Goal: Task Accomplishment & Management: Use online tool/utility

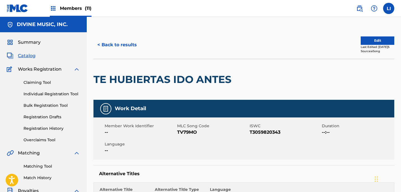
click at [66, 7] on span "Members (11)" at bounding box center [76, 8] width 32 height 6
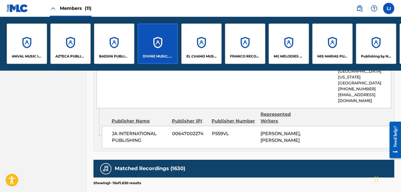
click at [155, 40] on div "DIVINE MUSIC, INC." at bounding box center [158, 44] width 40 height 40
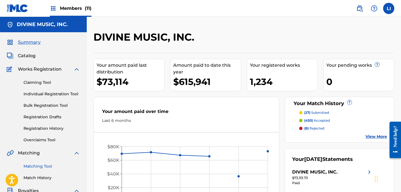
click at [48, 166] on link "Matching Tool" at bounding box center [52, 166] width 57 height 6
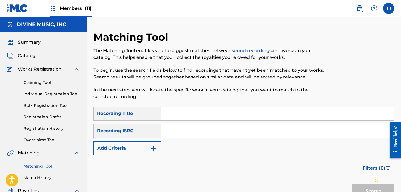
click at [174, 109] on input "Search Form" at bounding box center [277, 113] width 233 height 13
type input "Y ASI FUE"
paste input "MX4881300001"
type input "MX4881300001"
click at [353, 184] on button "Search" at bounding box center [374, 191] width 42 height 14
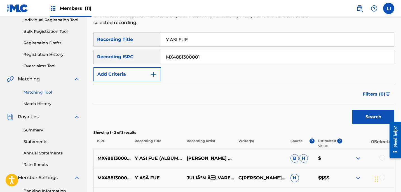
scroll to position [108, 0]
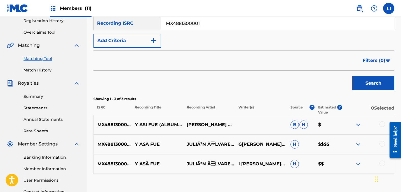
drag, startPoint x: 384, startPoint y: 124, endPoint x: 381, endPoint y: 133, distance: 9.3
click at [384, 124] on div at bounding box center [383, 124] width 6 height 6
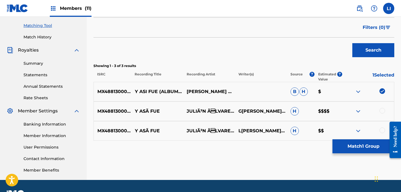
scroll to position [155, 0]
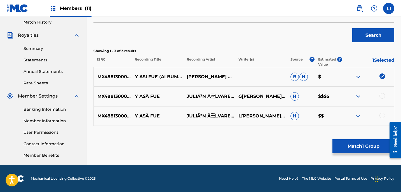
drag, startPoint x: 383, startPoint y: 95, endPoint x: 383, endPoint y: 106, distance: 10.9
click at [383, 95] on div at bounding box center [383, 96] width 6 height 6
click at [382, 113] on div at bounding box center [383, 116] width 6 height 6
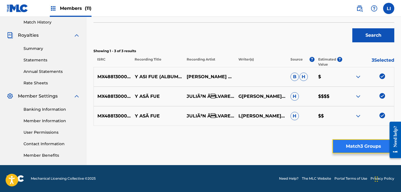
click at [376, 148] on button "Match 3 Groups" at bounding box center [364, 146] width 62 height 14
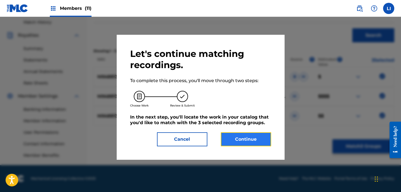
click at [263, 136] on button "Continue" at bounding box center [246, 139] width 50 height 14
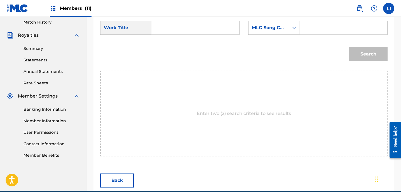
click at [166, 29] on input "Search Form" at bounding box center [195, 27] width 78 height 13
type input "Y ASI FUE"
paste input "V899J"
click at [349, 47] on button "Search" at bounding box center [368, 54] width 39 height 14
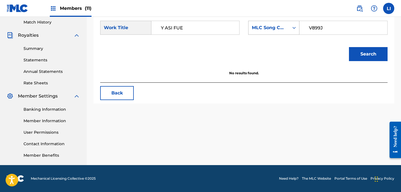
drag, startPoint x: 307, startPoint y: 28, endPoint x: 291, endPoint y: 27, distance: 16.0
click at [292, 27] on div "SearchWithCriteria16c4a772-2546-4aa5-9a59-b0ff14122f7f MLC Song Code V899J" at bounding box center [317, 28] width 139 height 14
click at [349, 47] on button "Search" at bounding box center [368, 54] width 39 height 14
drag, startPoint x: 304, startPoint y: 25, endPoint x: 308, endPoint y: 32, distance: 8.6
click at [289, 24] on div "SearchWithCriteria16c4a772-2546-4aa5-9a59-b0ff14122f7f MLC Song Code V899J" at bounding box center [317, 28] width 139 height 14
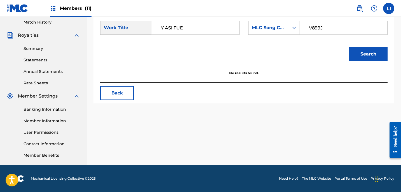
paste input "Y"
type input "YV899J"
click at [366, 53] on button "Search" at bounding box center [368, 54] width 39 height 14
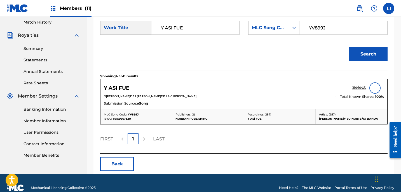
click at [354, 88] on h5 "Select" at bounding box center [360, 87] width 14 height 5
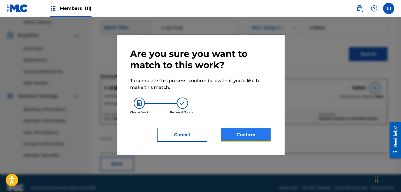
click at [242, 138] on button "Confirm" at bounding box center [246, 135] width 50 height 14
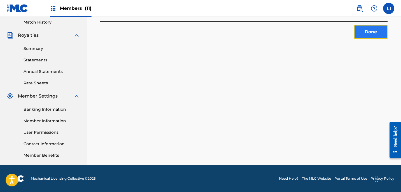
click at [361, 34] on button "Done" at bounding box center [371, 32] width 34 height 14
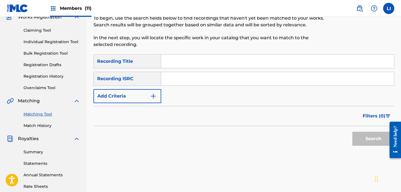
scroll to position [34, 0]
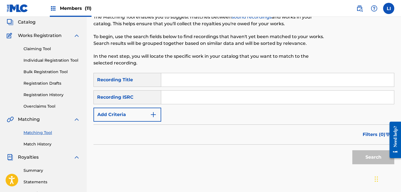
click at [252, 150] on div "Search" at bounding box center [244, 155] width 301 height 22
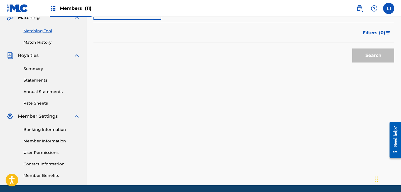
scroll to position [129, 0]
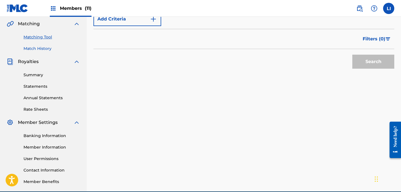
click at [36, 46] on link "Match History" at bounding box center [52, 49] width 57 height 6
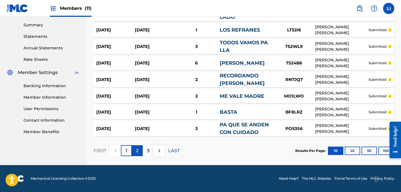
click at [137, 151] on p "2" at bounding box center [137, 150] width 3 height 7
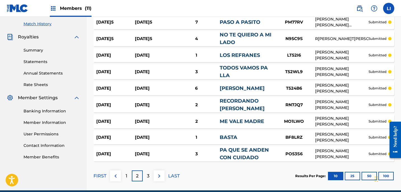
scroll to position [162, 0]
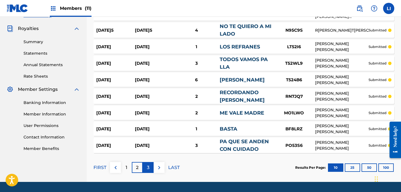
click at [148, 167] on p "3" at bounding box center [148, 167] width 3 height 7
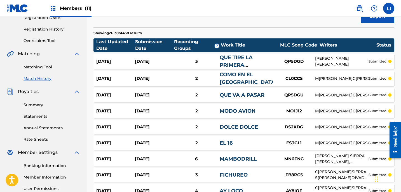
scroll to position [99, 0]
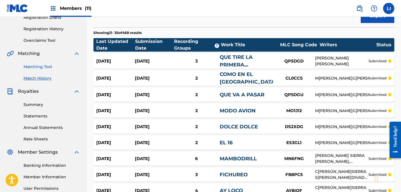
click at [39, 67] on link "Matching Tool" at bounding box center [52, 67] width 57 height 6
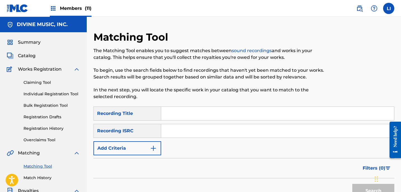
click at [196, 111] on input "Search Form" at bounding box center [277, 113] width 233 height 13
type input "EL ENVASE"
paste input "MX4881300002"
type input "MX4881300002"
click at [353, 184] on button "Search" at bounding box center [374, 191] width 42 height 14
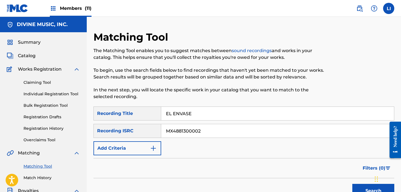
scroll to position [112, 0]
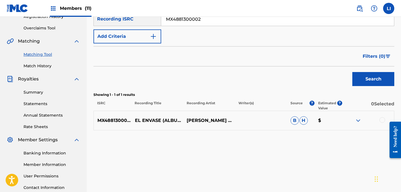
click at [380, 120] on div at bounding box center [383, 120] width 6 height 6
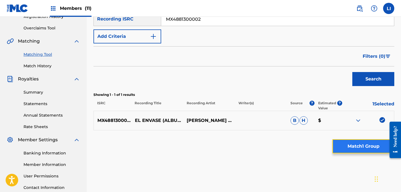
drag, startPoint x: 362, startPoint y: 143, endPoint x: 358, endPoint y: 144, distance: 3.7
click at [358, 144] on button "Match 1 Group" at bounding box center [364, 146] width 62 height 14
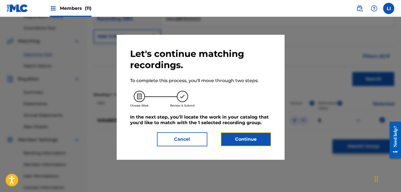
drag, startPoint x: 262, startPoint y: 137, endPoint x: 402, endPoint y: 137, distance: 139.2
click at [263, 137] on button "Continue" at bounding box center [246, 139] width 50 height 14
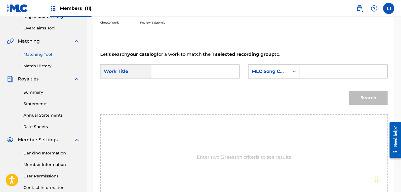
drag, startPoint x: 162, startPoint y: 60, endPoint x: 166, endPoint y: 67, distance: 7.5
click at [163, 62] on form "SearchWithCriteria9d918f60-2dae-4770-874a-5671f896d31f Work Title SearchWithCri…" at bounding box center [244, 86] width 288 height 57
click at [167, 68] on input "Search Form" at bounding box center [195, 71] width 78 height 13
type input "EL ENVASE"
paste input "EV974H"
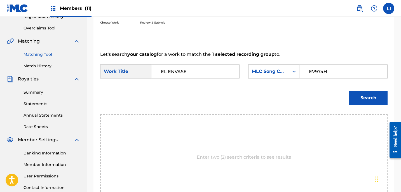
type input "EV974H"
click at [349, 91] on button "Search" at bounding box center [368, 98] width 39 height 14
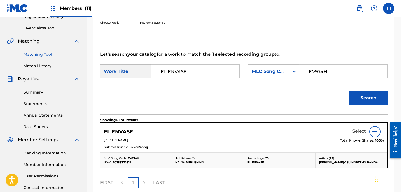
click at [355, 131] on h5 "Select" at bounding box center [360, 131] width 14 height 5
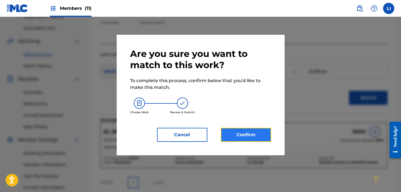
click at [253, 138] on button "Confirm" at bounding box center [246, 135] width 50 height 14
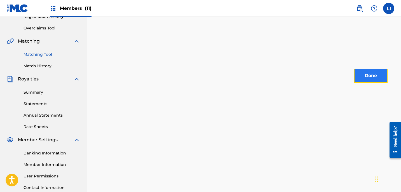
click at [371, 74] on button "Done" at bounding box center [371, 76] width 34 height 14
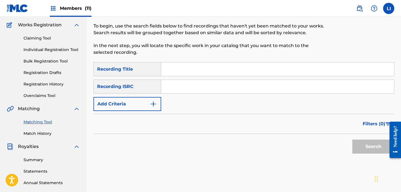
scroll to position [1, 0]
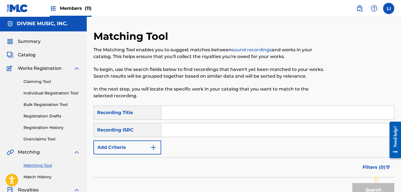
click at [195, 117] on input "Search Form" at bounding box center [277, 112] width 233 height 13
type input "TE HUBIERAS IDO ANTES"
paste input "MX4881300003"
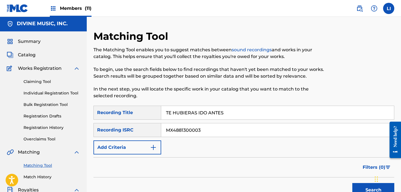
type input "MX4881300003"
click at [353, 183] on button "Search" at bounding box center [374, 190] width 42 height 14
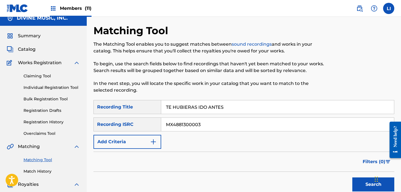
scroll to position [90, 0]
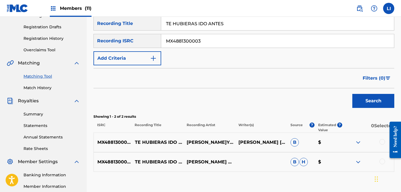
click at [382, 142] on div at bounding box center [383, 142] width 6 height 6
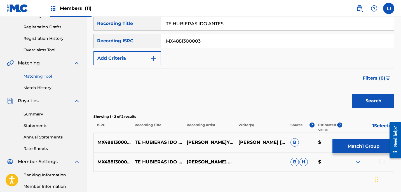
click at [380, 160] on div at bounding box center [383, 161] width 6 height 6
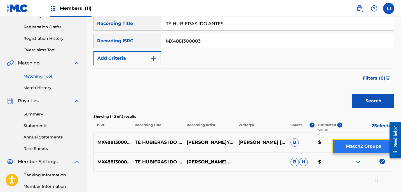
click at [378, 150] on button "Match 2 Groups" at bounding box center [364, 146] width 62 height 14
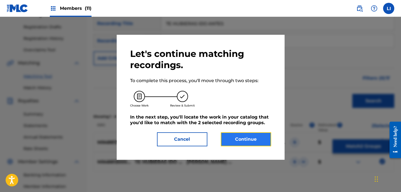
click at [242, 139] on button "Continue" at bounding box center [246, 139] width 50 height 14
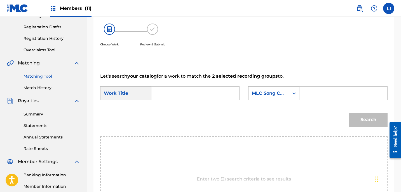
click at [183, 97] on input "Search Form" at bounding box center [195, 93] width 78 height 13
type input "TE HUBIERAS IDO ANTES"
paste input "TV79MO"
type input "TV79MO"
click at [349, 113] on button "Search" at bounding box center [368, 120] width 39 height 14
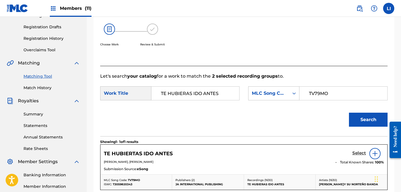
click at [358, 154] on h5 "Select" at bounding box center [360, 152] width 14 height 5
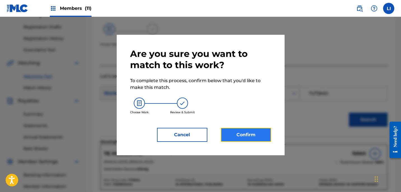
click at [258, 134] on button "Confirm" at bounding box center [246, 135] width 50 height 14
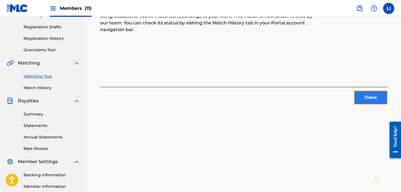
click at [363, 97] on button "Done" at bounding box center [371, 97] width 34 height 14
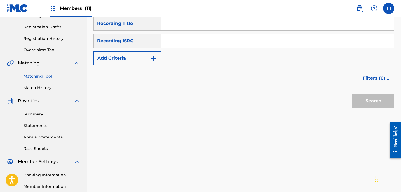
click at [179, 29] on input "Search Form" at bounding box center [277, 23] width 233 height 13
type input "DIME"
paste input "MX4881300005"
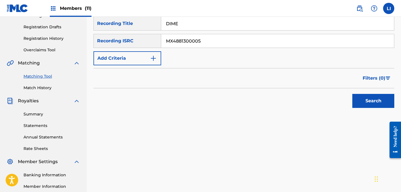
type input "MX4881300005"
click at [353, 94] on button "Search" at bounding box center [374, 101] width 42 height 14
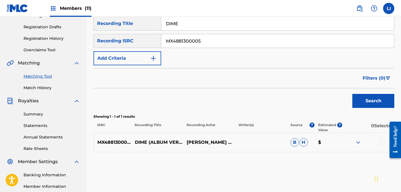
click at [382, 140] on div at bounding box center [383, 142] width 6 height 6
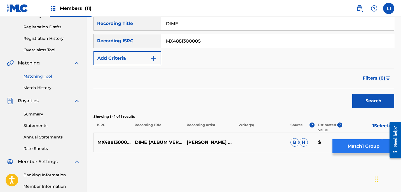
click at [339, 140] on div "SearchWithCriteria44dc4b4d-38bc-4ef8-bc5e-6bf9d27cf185 Recording Title DIME Sea…" at bounding box center [244, 85] width 301 height 136
click at [339, 141] on button "Match 1 Group" at bounding box center [364, 146] width 62 height 14
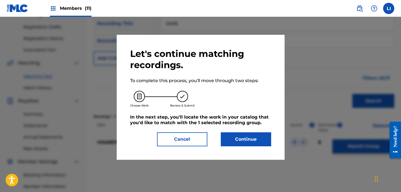
click at [268, 131] on div "Let's continue matching recordings. To complete this process, you'll move throu…" at bounding box center [200, 97] width 141 height 98
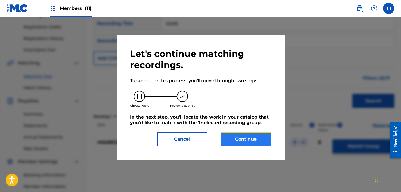
click at [258, 137] on button "Continue" at bounding box center [246, 139] width 50 height 14
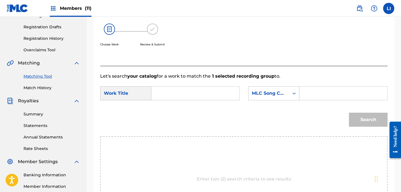
click at [186, 88] on input "Search Form" at bounding box center [195, 93] width 78 height 13
type input "DIME"
paste input "D95945"
type input "D95945"
click at [349, 113] on button "Search" at bounding box center [368, 120] width 39 height 14
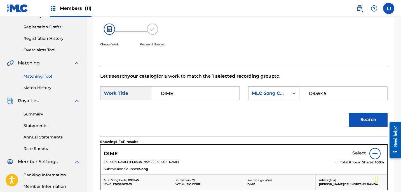
drag, startPoint x: 356, startPoint y: 148, endPoint x: 356, endPoint y: 152, distance: 4.5
click at [356, 148] on div "DIME Select HECTOR LEON, CESAR FRANCO, CARLOS DANIEL TOMAS Total Known Shares: …" at bounding box center [244, 159] width 287 height 30
click at [356, 152] on h5 "Select" at bounding box center [360, 152] width 14 height 5
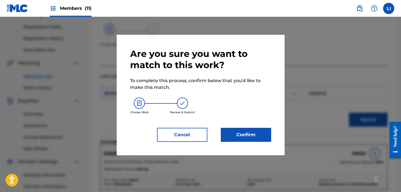
click at [235, 125] on div "Are you sure you want to match to this work? To complete this process, confirm …" at bounding box center [200, 95] width 141 height 94
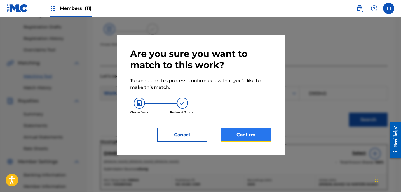
click at [269, 135] on button "Confirm" at bounding box center [246, 135] width 50 height 14
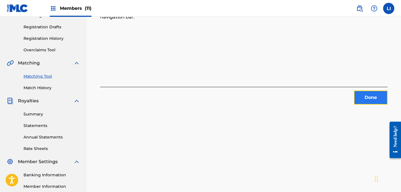
click at [367, 95] on button "Done" at bounding box center [371, 97] width 34 height 14
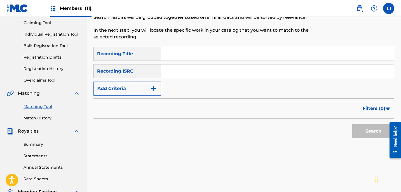
scroll to position [46, 0]
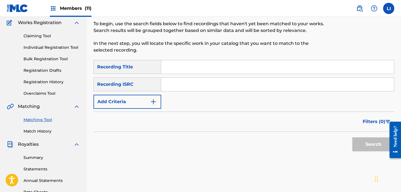
click at [174, 66] on input "Search Form" at bounding box center [277, 66] width 233 height 13
type input "MI CORRIDO"
paste input "MX4881300007"
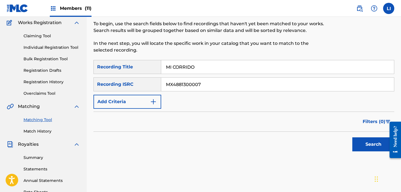
type input "MX4881300007"
click at [353, 137] on button "Search" at bounding box center [374, 144] width 42 height 14
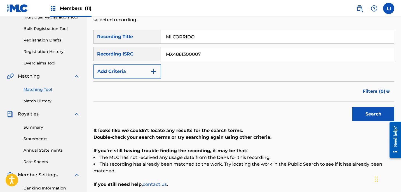
scroll to position [30, 0]
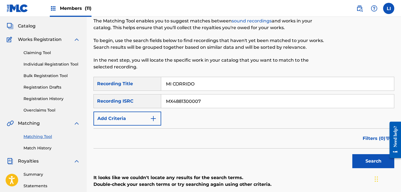
drag, startPoint x: 171, startPoint y: 82, endPoint x: 134, endPoint y: 80, distance: 36.7
click at [136, 80] on div "SearchWithCriteria44dc4b4d-38bc-4ef8-bc5e-6bf9d27cf185 Recording Title MI CORRI…" at bounding box center [244, 84] width 301 height 14
type input "YO TE ADVERTI"
paste input "8"
type input "MX4881300008"
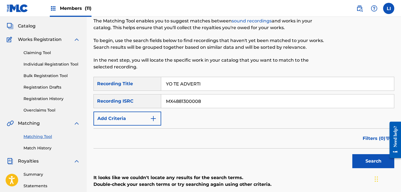
click at [353, 154] on button "Search" at bounding box center [374, 161] width 42 height 14
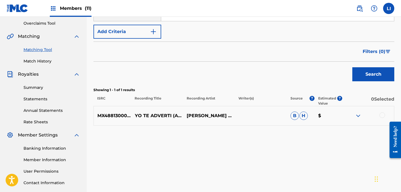
scroll to position [135, 0]
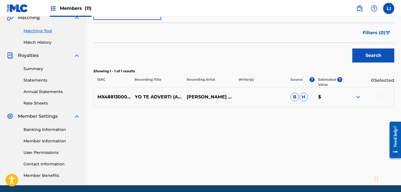
click at [384, 97] on div at bounding box center [383, 97] width 6 height 6
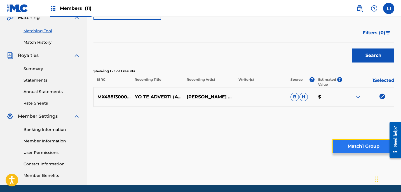
click at [358, 146] on button "Match 1 Group" at bounding box center [364, 146] width 62 height 14
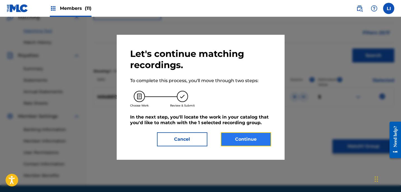
click at [253, 139] on button "Continue" at bounding box center [246, 139] width 50 height 14
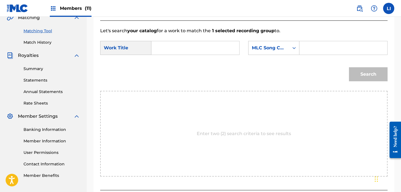
click at [216, 52] on input "Search Form" at bounding box center [195, 47] width 78 height 13
type input "YO TE ADVERTI"
paste input "YV899I"
type input "YV899I"
click at [349, 67] on button "Search" at bounding box center [368, 74] width 39 height 14
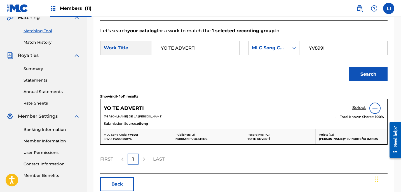
click at [358, 107] on h5 "Select" at bounding box center [360, 107] width 14 height 5
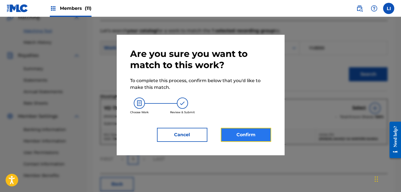
click at [234, 138] on button "Confirm" at bounding box center [246, 135] width 50 height 14
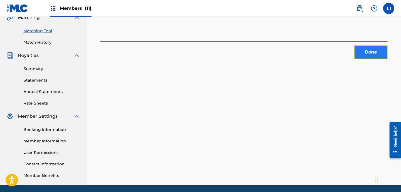
click at [379, 57] on button "Done" at bounding box center [371, 52] width 34 height 14
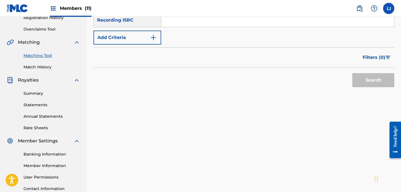
scroll to position [0, 0]
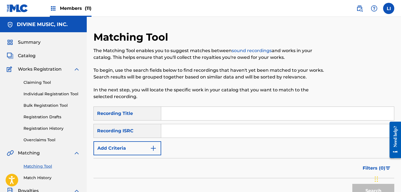
click at [203, 118] on input "Search Form" at bounding box center [277, 113] width 233 height 13
type input "QUE ME OLVIDAS"
paste input "MX4881300009"
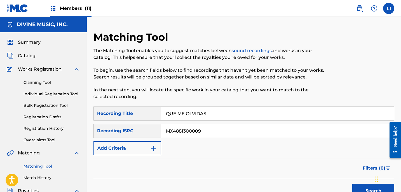
type input "MX4881300009"
click at [353, 184] on button "Search" at bounding box center [374, 191] width 42 height 14
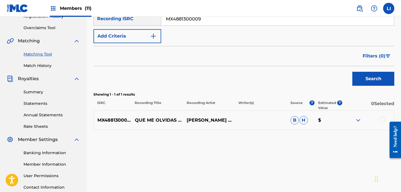
scroll to position [155, 0]
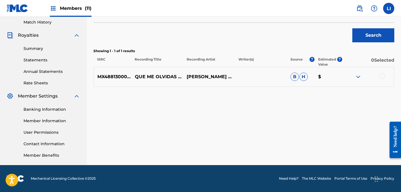
click at [382, 76] on div at bounding box center [383, 76] width 6 height 6
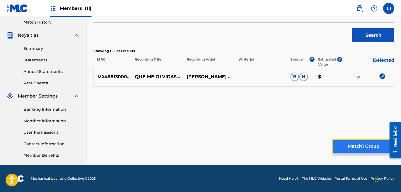
click at [341, 142] on button "Match 1 Group" at bounding box center [364, 146] width 62 height 14
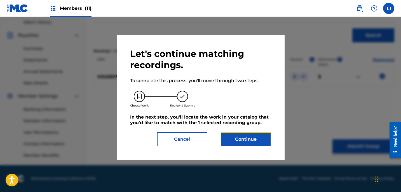
click at [247, 134] on button "Continue" at bounding box center [246, 139] width 50 height 14
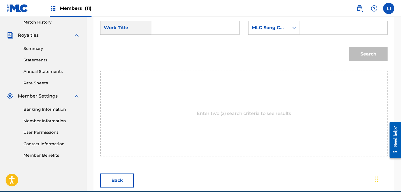
click at [189, 32] on input "Search Form" at bounding box center [195, 27] width 78 height 13
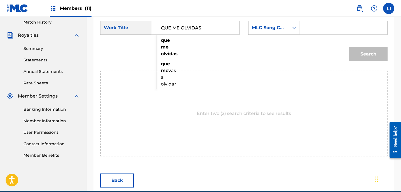
type input "QUE ME OLVIDAS"
paste input "QV7HX1"
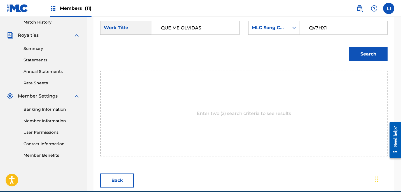
type input "QV7HX1"
click at [349, 47] on button "Search" at bounding box center [368, 54] width 39 height 14
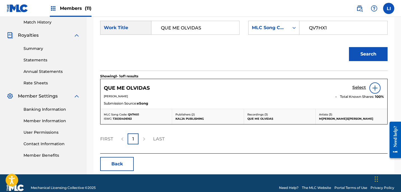
click at [363, 87] on h5 "Select" at bounding box center [360, 87] width 14 height 5
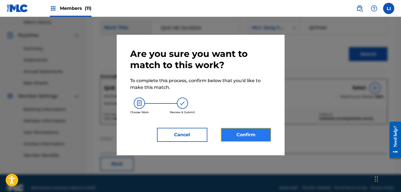
click at [228, 137] on button "Confirm" at bounding box center [246, 135] width 50 height 14
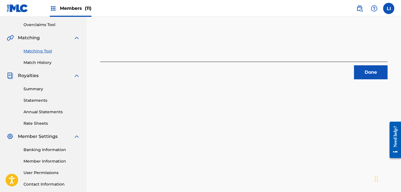
scroll to position [46, 0]
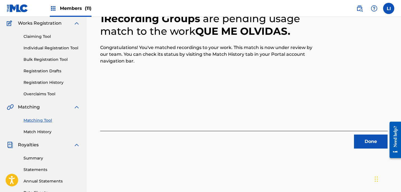
drag, startPoint x: 202, startPoint y: 90, endPoint x: 240, endPoint y: 136, distance: 59.5
click at [211, 110] on div "1 Recording Groups are pending usage match to the work QUE ME OLVIDAS . Congrat…" at bounding box center [244, 74] width 288 height 150
click at [374, 148] on button "Done" at bounding box center [371, 141] width 34 height 14
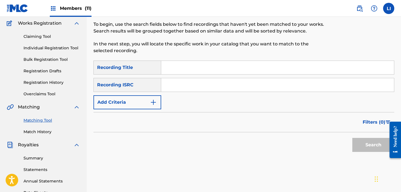
click at [187, 63] on input "Search Form" at bounding box center [277, 67] width 233 height 13
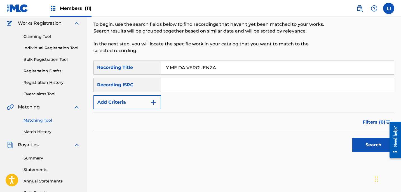
type input "Y ME DA VERGUENZA"
paste input "MX4881300010"
type input "MX4881300010"
click at [353, 138] on button "Search" at bounding box center [374, 145] width 42 height 14
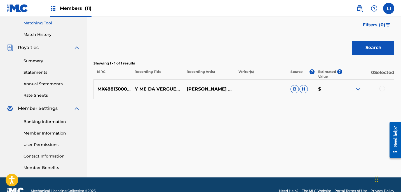
scroll to position [155, 0]
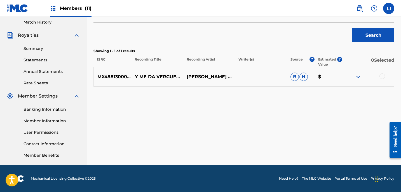
click at [382, 77] on div at bounding box center [383, 76] width 6 height 6
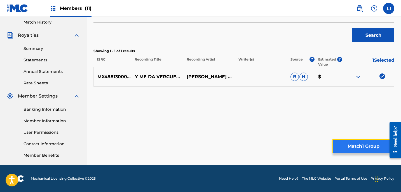
click at [351, 143] on button "Match 1 Group" at bounding box center [364, 146] width 62 height 14
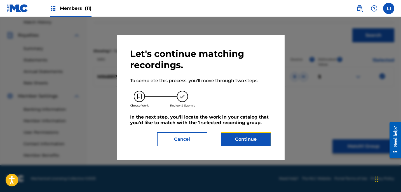
drag, startPoint x: 235, startPoint y: 133, endPoint x: 238, endPoint y: 134, distance: 3.2
click at [236, 134] on button "Continue" at bounding box center [246, 139] width 50 height 14
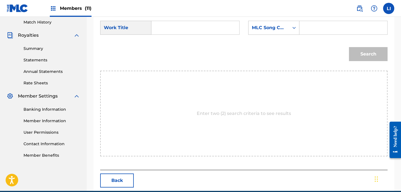
click at [194, 31] on input "Search Form" at bounding box center [195, 27] width 78 height 13
type input "Y ME DA VERGUENZA"
paste input "Search Form"
paste input "YV8B20"
type input "YV8B20"
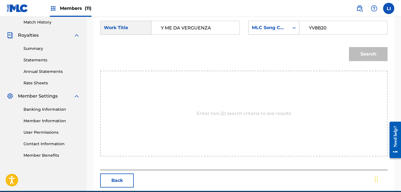
click at [349, 47] on button "Search" at bounding box center [368, 54] width 39 height 14
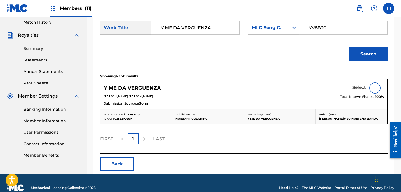
click at [353, 90] on h5 "Select" at bounding box center [360, 87] width 14 height 5
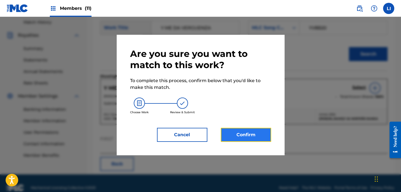
click at [248, 132] on button "Confirm" at bounding box center [246, 135] width 50 height 14
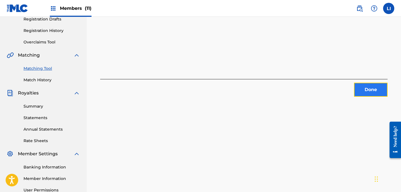
click at [365, 88] on button "Done" at bounding box center [371, 90] width 34 height 14
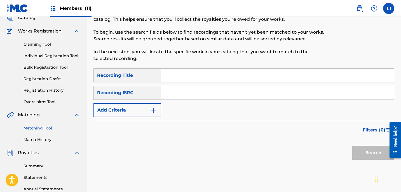
scroll to position [0, 0]
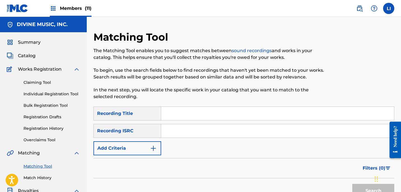
click at [179, 115] on input "Search Form" at bounding box center [277, 113] width 233 height 13
type input "CHIAPAS"
paste input "MX4881400030"
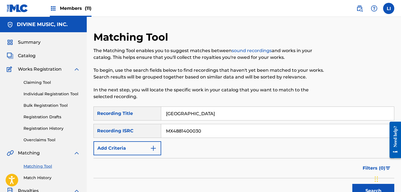
type input "MX4881400030"
click at [353, 184] on button "Search" at bounding box center [374, 191] width 42 height 14
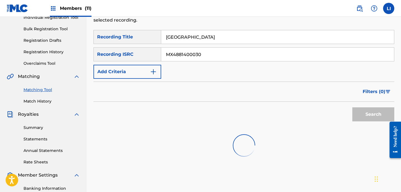
scroll to position [106, 0]
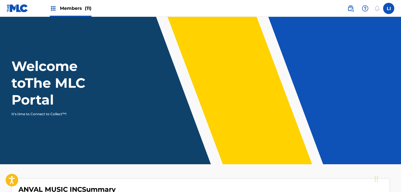
click at [74, 12] on div "Members (11)" at bounding box center [71, 8] width 42 height 17
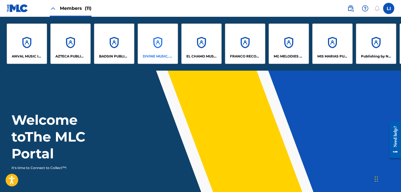
click at [154, 44] on div "DIVINE MUSIC, INC." at bounding box center [158, 44] width 40 height 40
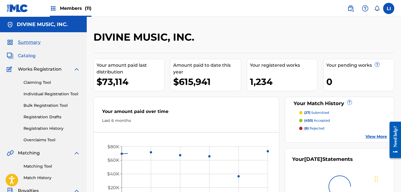
drag, startPoint x: 24, startPoint y: 55, endPoint x: 37, endPoint y: 57, distance: 12.6
click at [24, 56] on span "Catalog" at bounding box center [27, 55] width 18 height 7
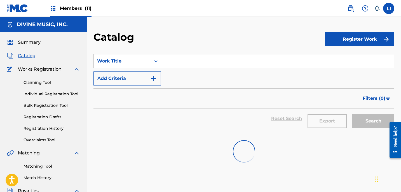
click at [201, 67] on input "Search Form" at bounding box center [277, 60] width 233 height 13
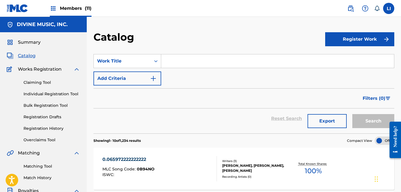
click at [202, 66] on input "Search Form" at bounding box center [277, 60] width 233 height 13
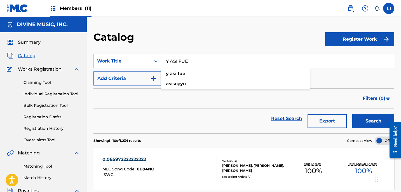
type input "Y ASI FUE"
click at [353, 114] on button "Search" at bounding box center [374, 121] width 42 height 14
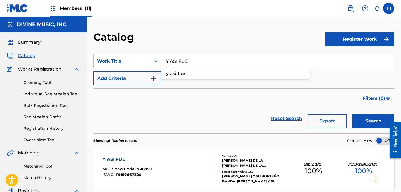
click at [168, 168] on div "Y ASI FUE MLC Song Code : YV899J ISWC : T9159667320" at bounding box center [159, 168] width 115 height 25
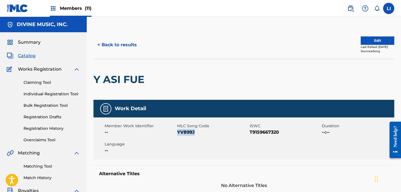
drag, startPoint x: 190, startPoint y: 132, endPoint x: 294, endPoint y: 148, distance: 105.5
click at [178, 132] on span "YV899J" at bounding box center [212, 132] width 71 height 7
copy span "YV899J"
